Goal: Task Accomplishment & Management: Manage account settings

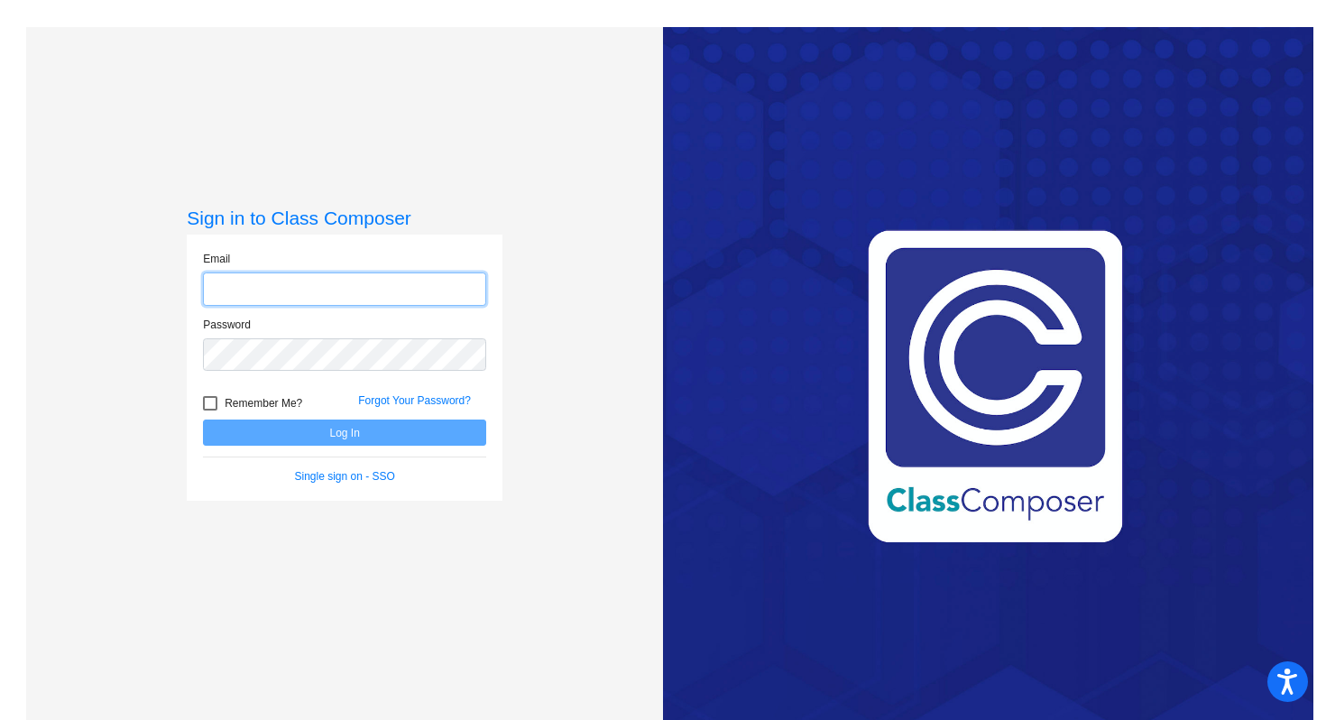
type input "[EMAIL_ADDRESS][DOMAIN_NAME]"
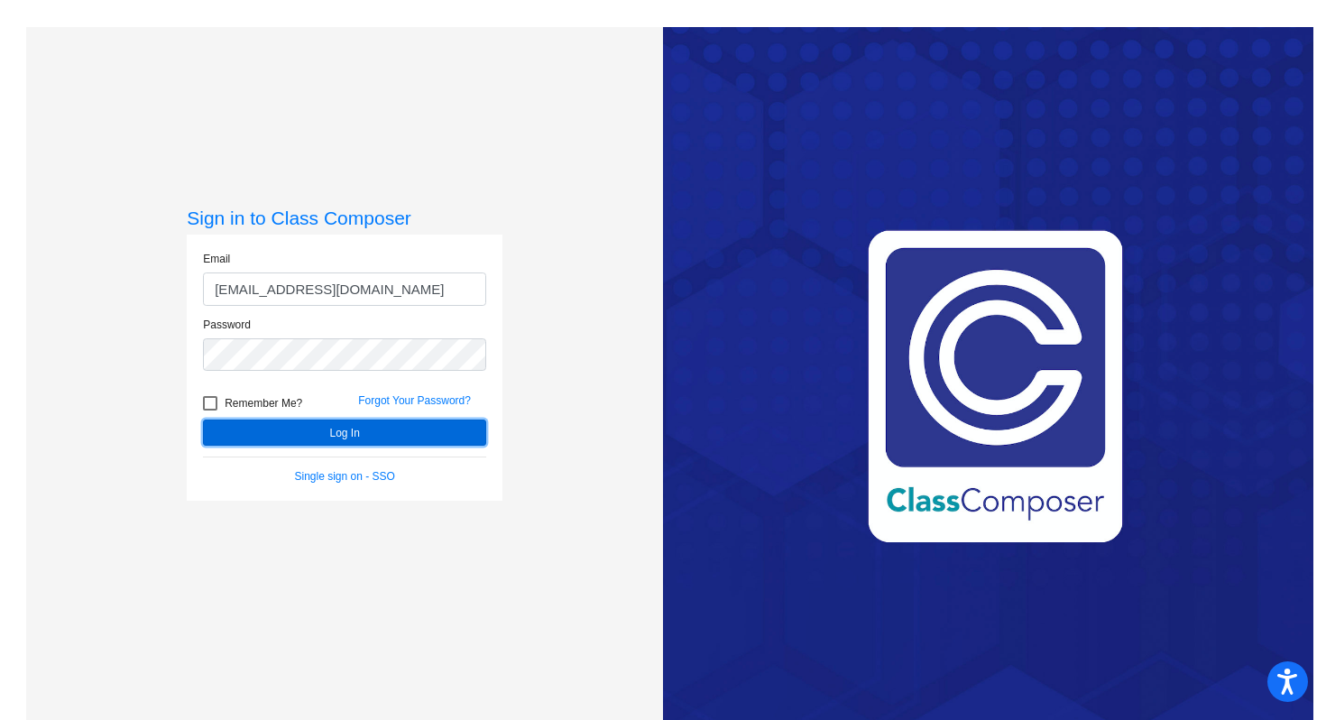
click at [267, 429] on button "Log In" at bounding box center [344, 433] width 283 height 26
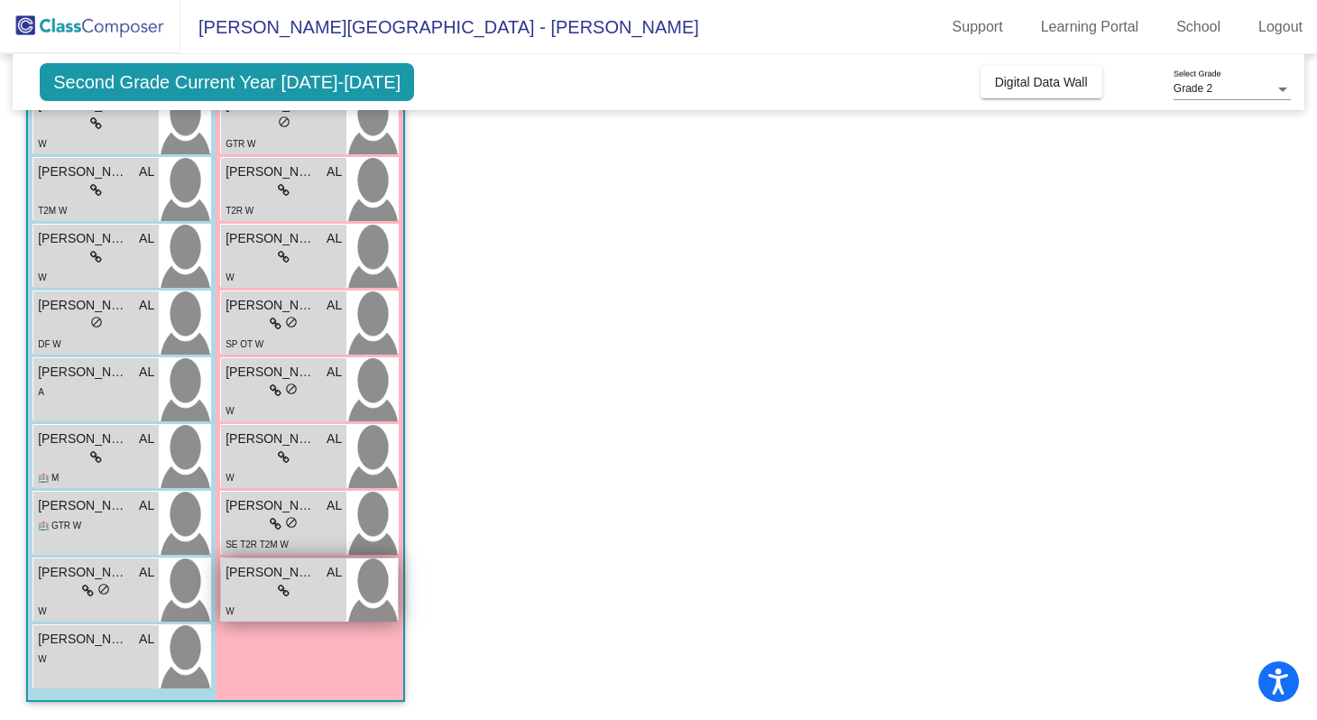
click at [261, 588] on div "lock do_not_disturb_alt" at bounding box center [284, 591] width 116 height 19
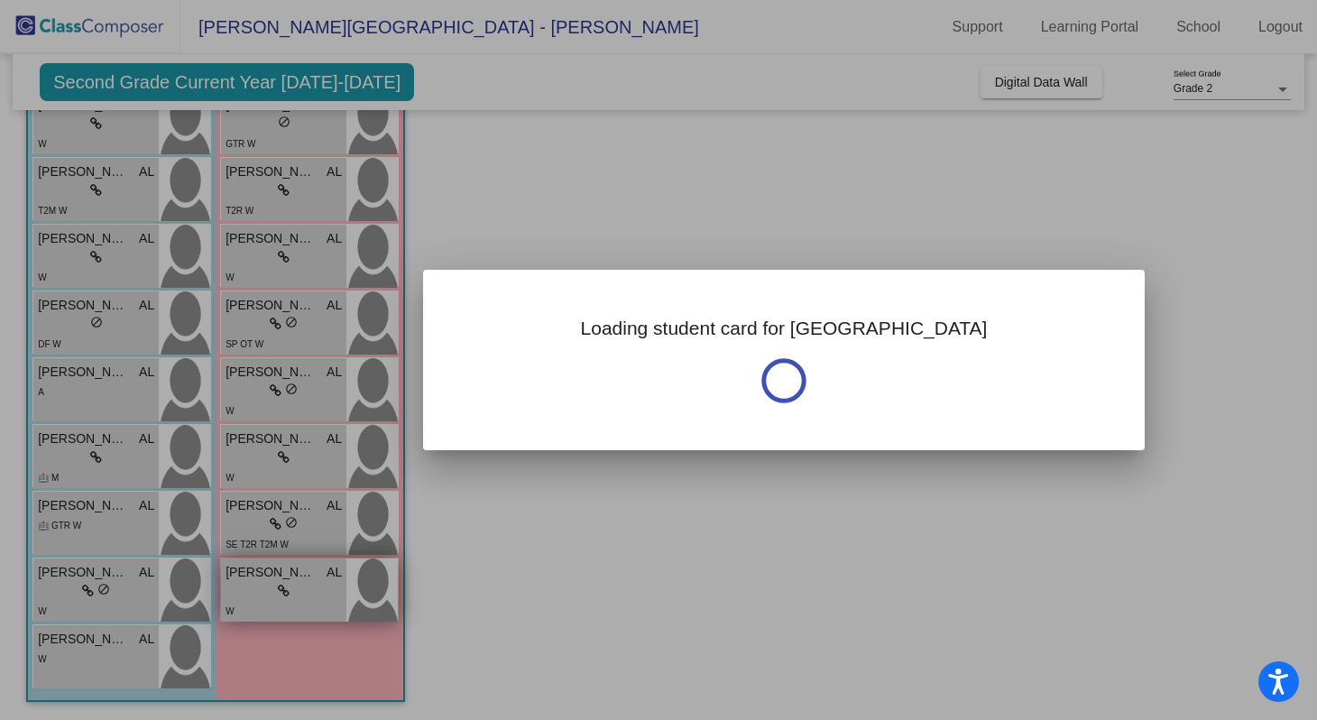
click at [261, 588] on div at bounding box center [658, 360] width 1317 height 720
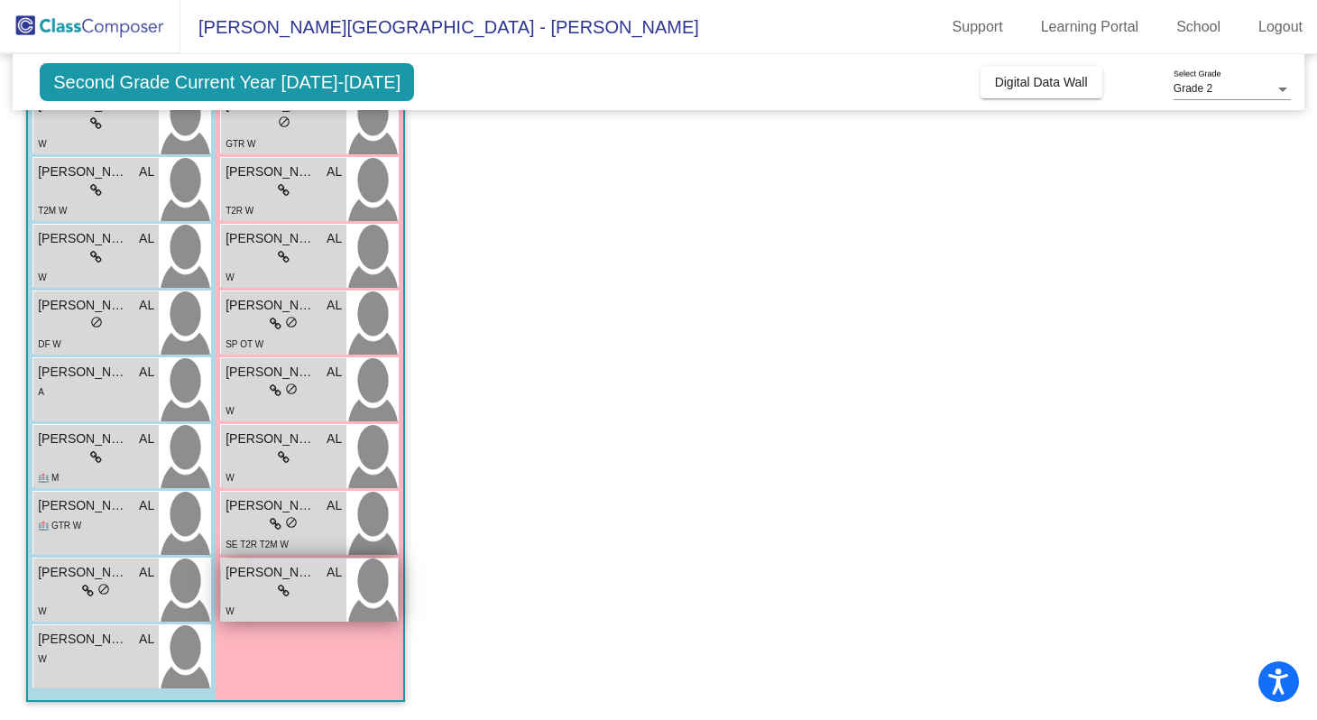
click at [261, 588] on div "lock do_not_disturb_alt" at bounding box center [284, 591] width 116 height 19
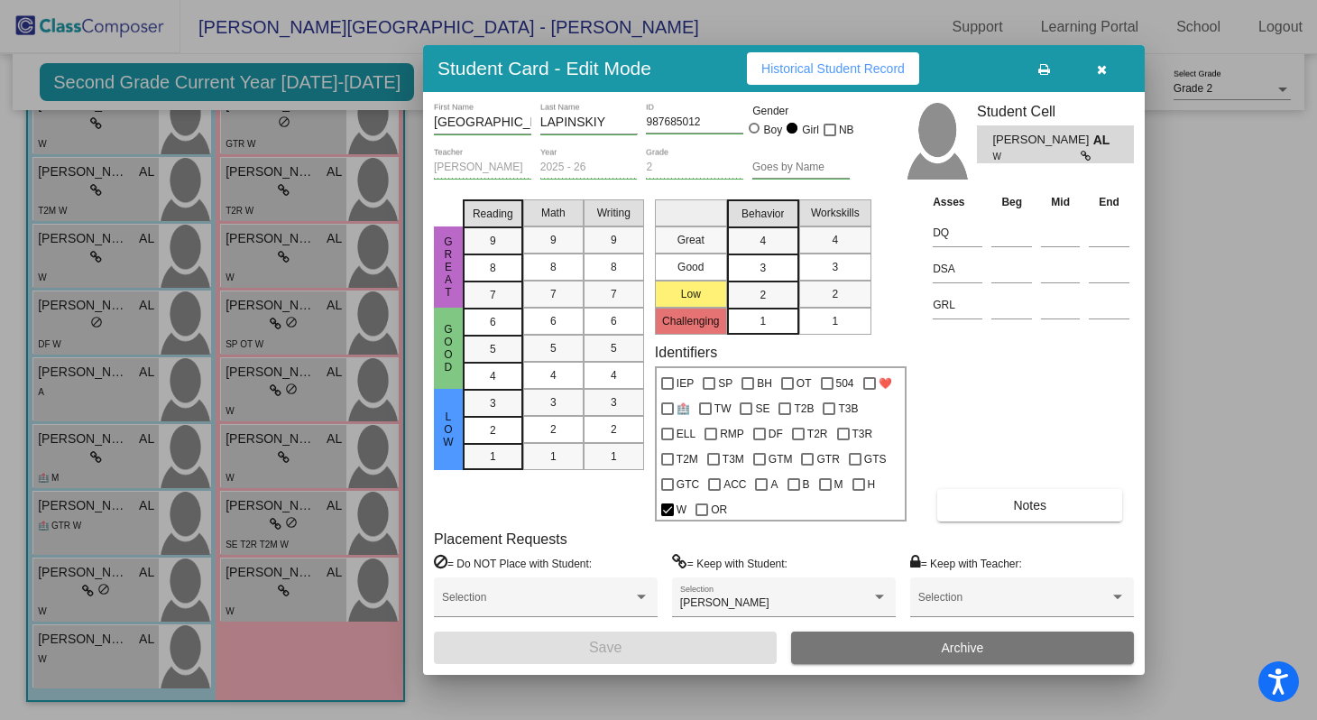
click at [1102, 72] on icon "button" at bounding box center [1102, 69] width 10 height 13
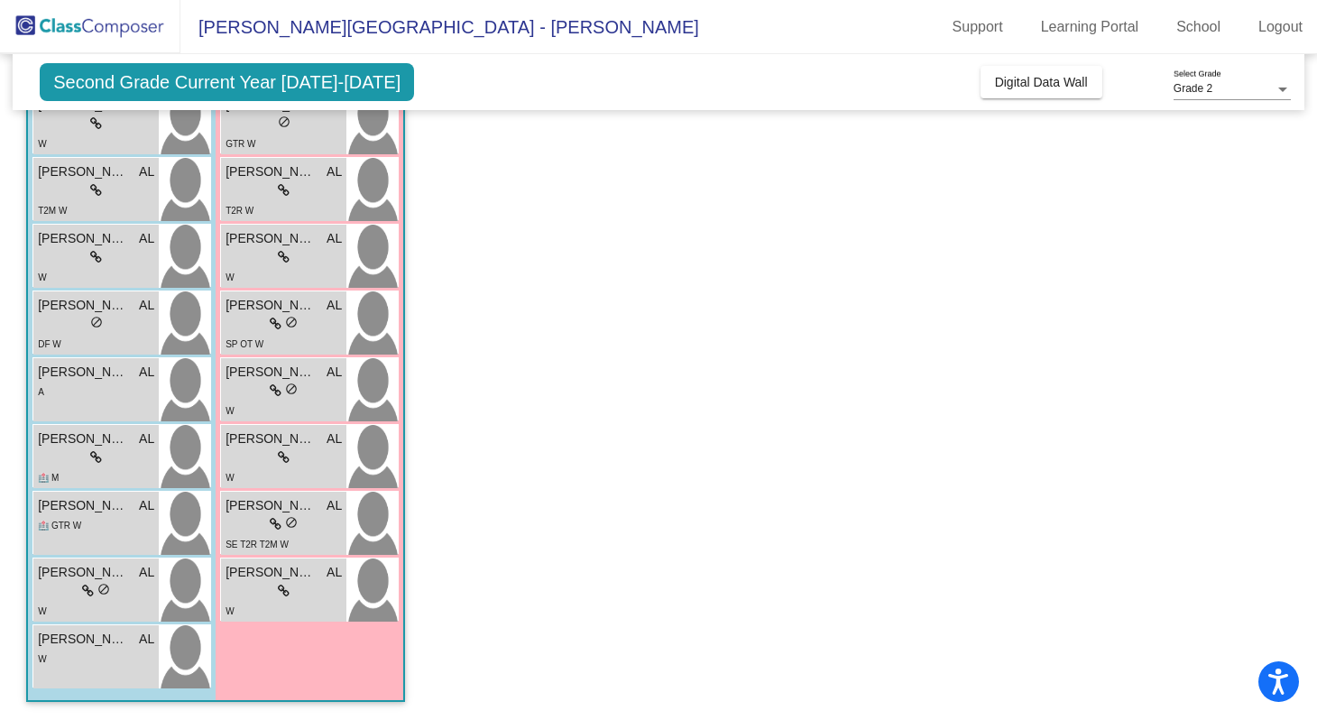
click at [1250, 377] on app-classroom "Class 6 picture_as_pdf [PERSON_NAME] Add Student First Name Last Name Student I…" at bounding box center [658, 246] width 1265 height 947
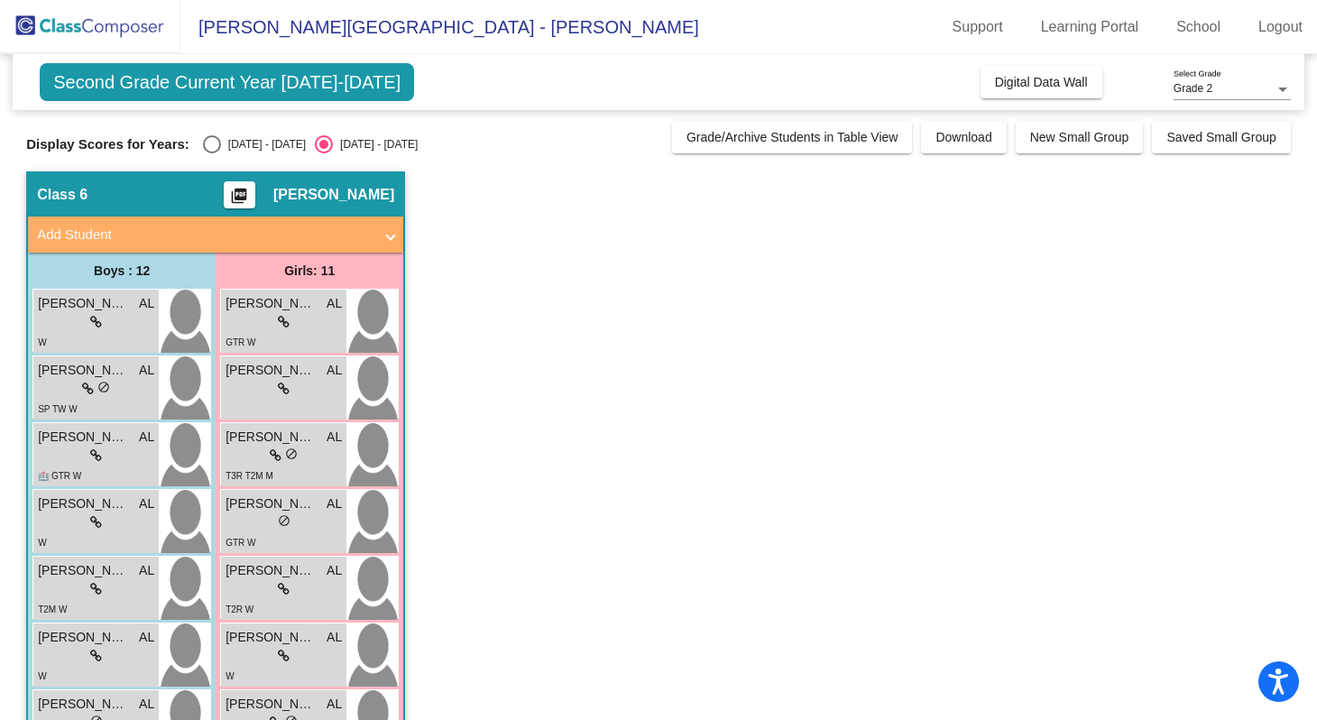
click at [208, 145] on div "Select an option" at bounding box center [212, 144] width 18 height 18
click at [211, 153] on input "[DATE] - [DATE]" at bounding box center [211, 153] width 1 height 1
radio input "true"
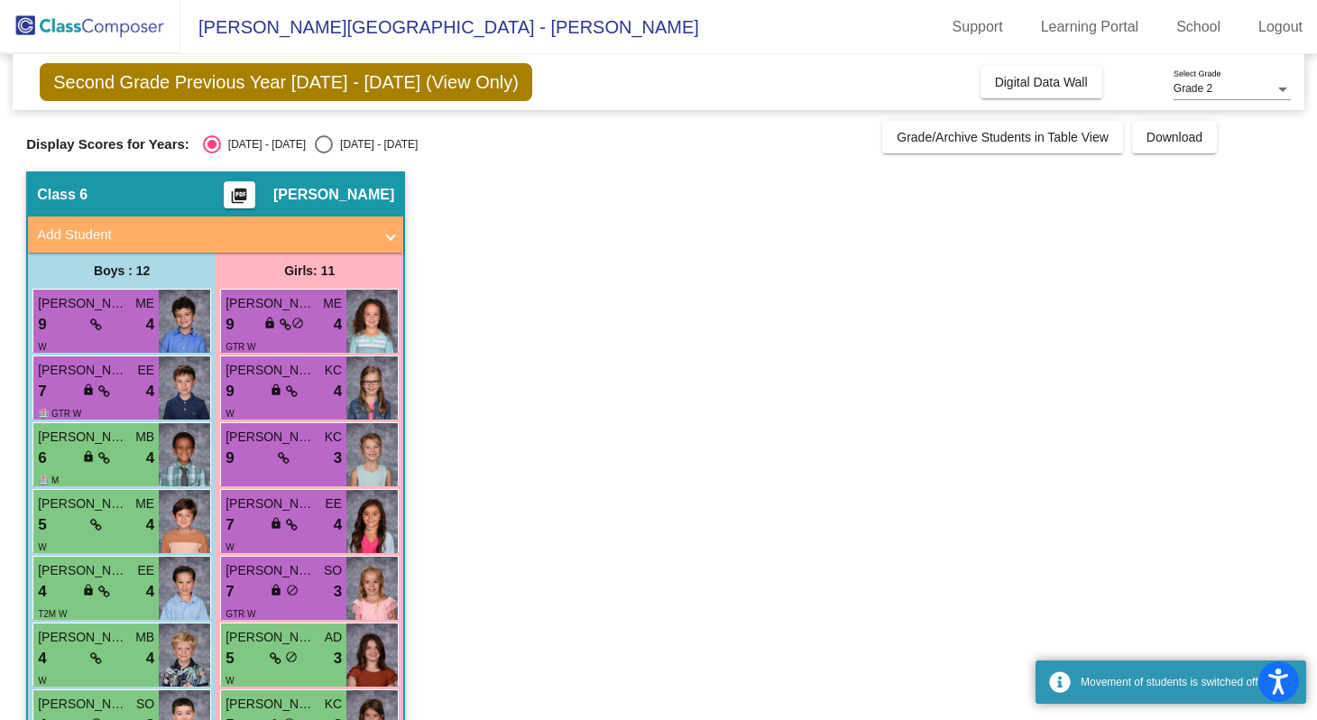
click at [594, 435] on app-classroom "Class 6 picture_as_pdf [PERSON_NAME] Add Student First Name Last Name Student I…" at bounding box center [658, 644] width 1265 height 947
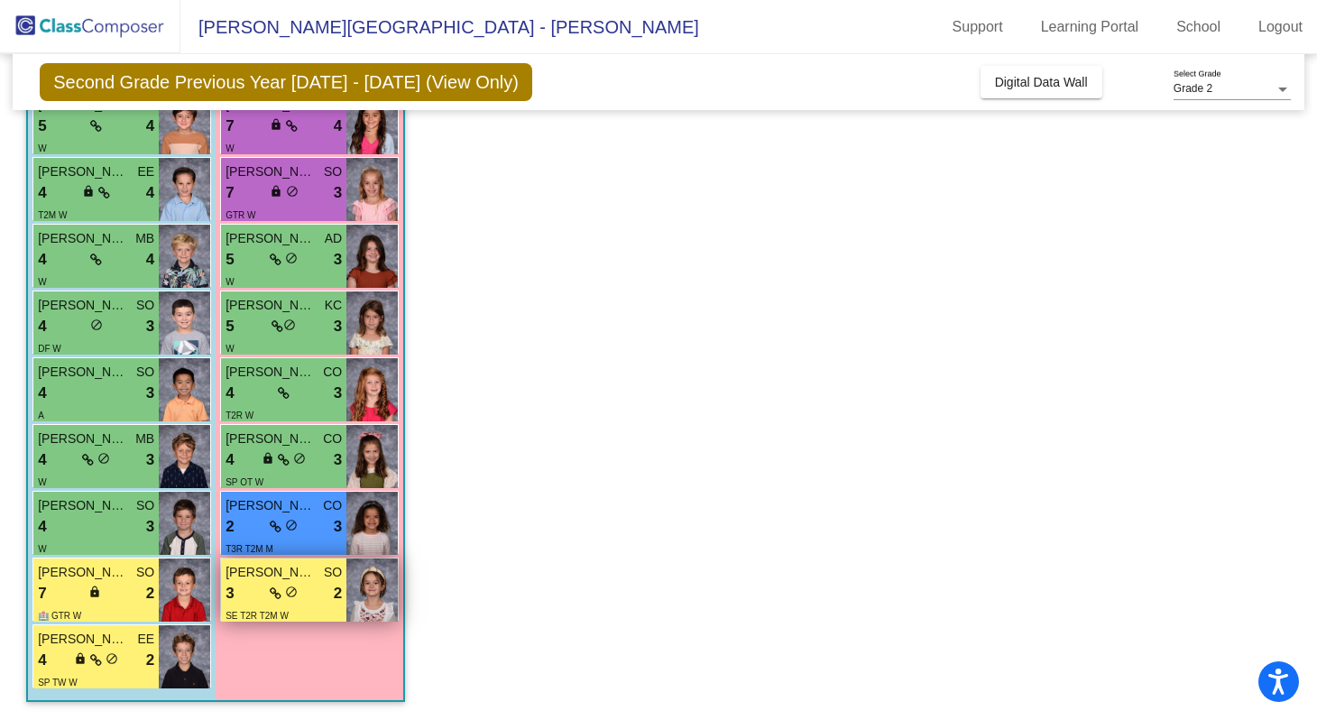
click at [294, 596] on span "do_not_disturb_alt" at bounding box center [291, 592] width 13 height 13
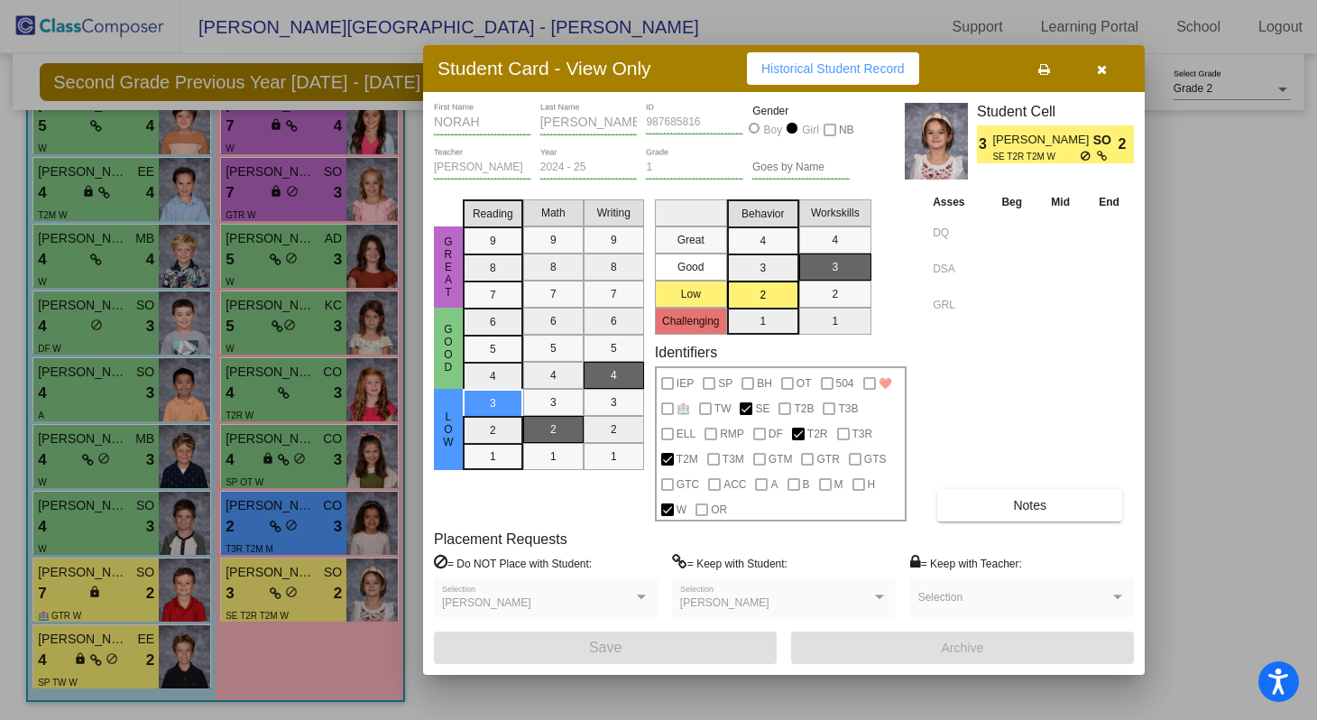
click at [968, 510] on button "Notes" at bounding box center [1029, 505] width 185 height 32
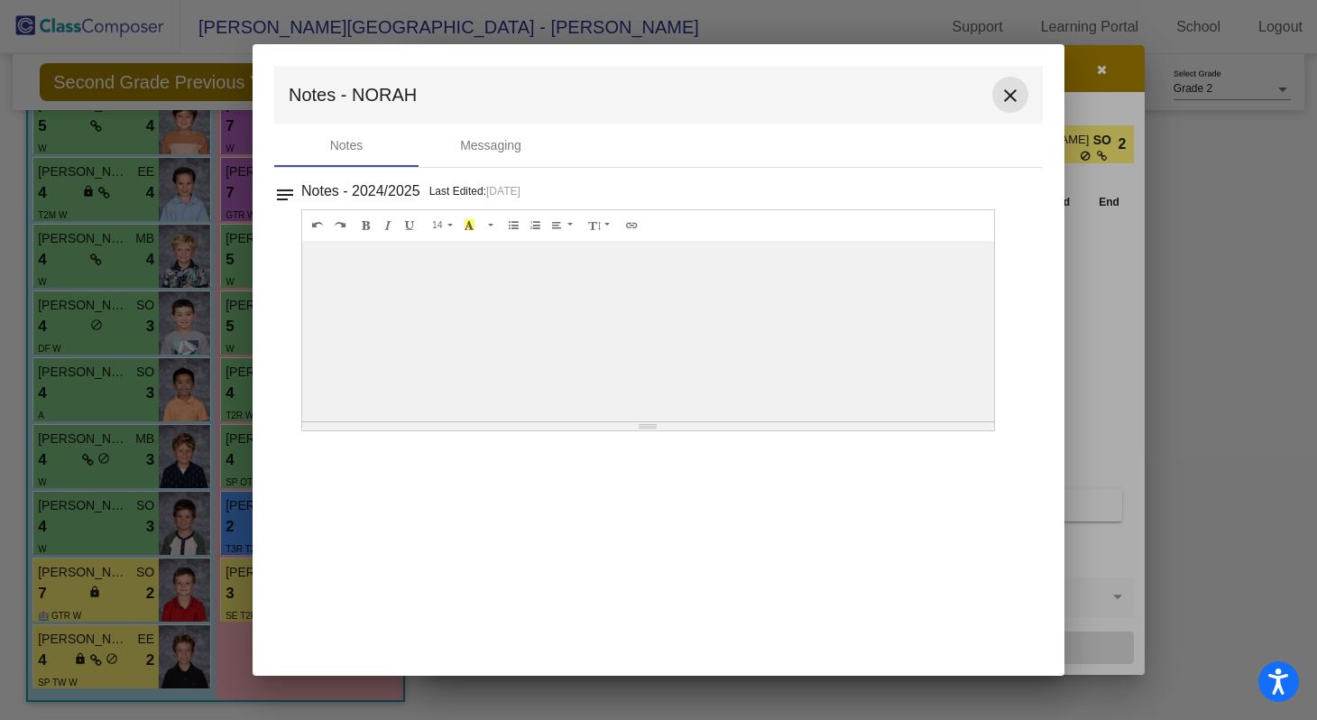
click at [1006, 100] on mat-icon "close" at bounding box center [1011, 96] width 22 height 22
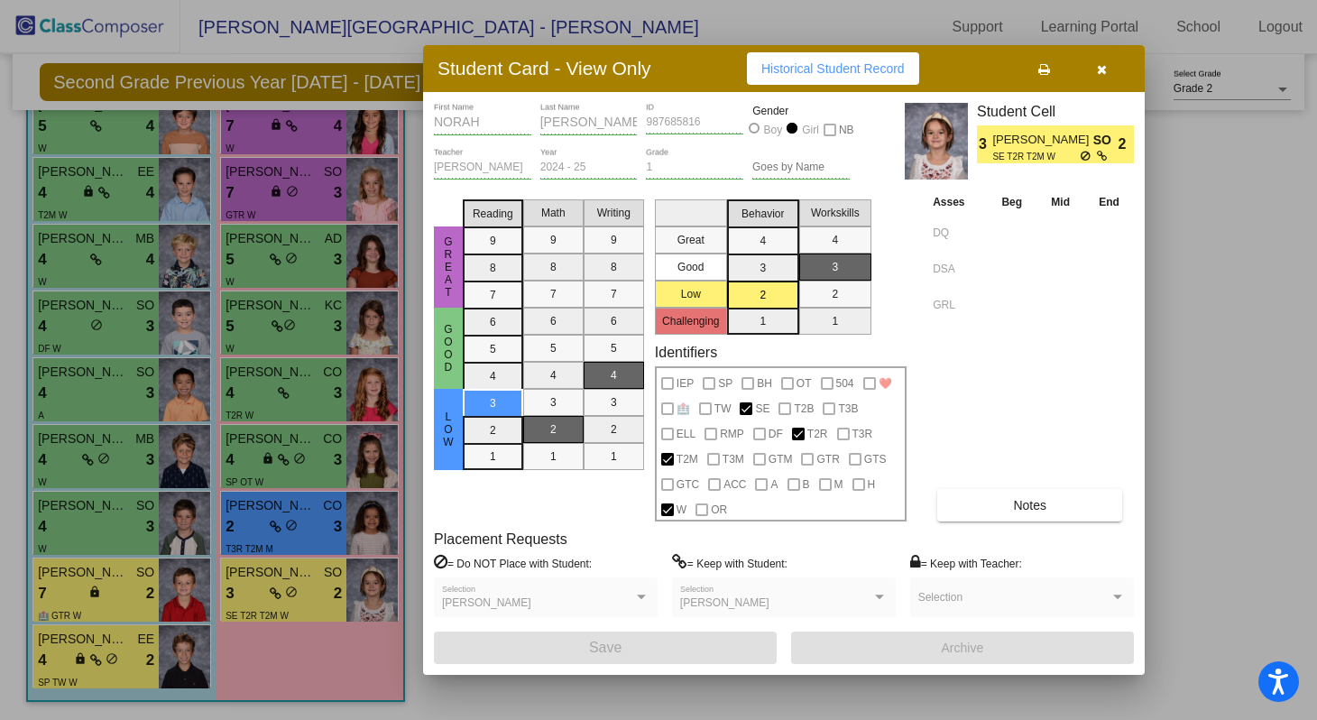
click at [1106, 69] on button "button" at bounding box center [1102, 68] width 58 height 32
